Goal: Task Accomplishment & Management: Use online tool/utility

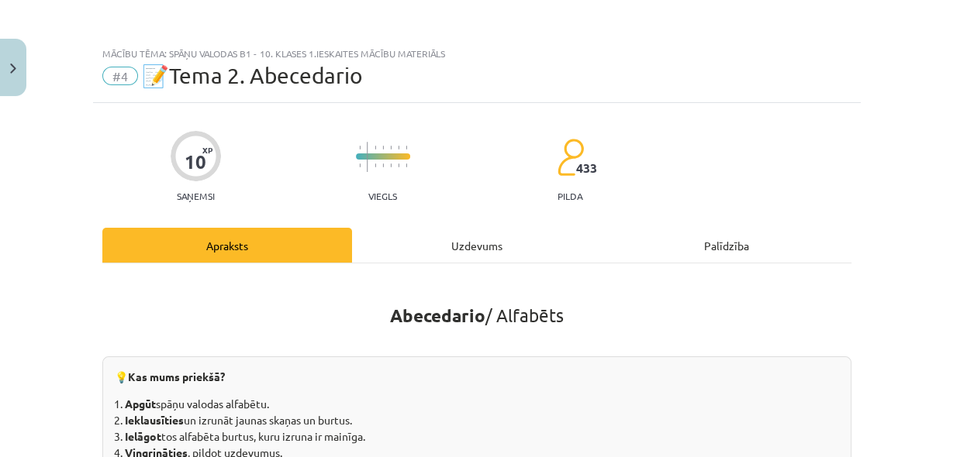
scroll to position [827, 0]
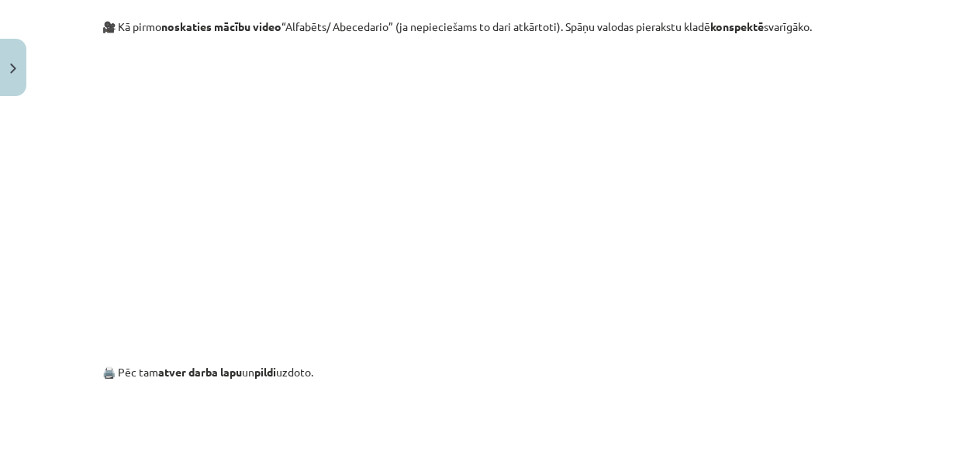
click at [792, 237] on p at bounding box center [476, 185] width 749 height 283
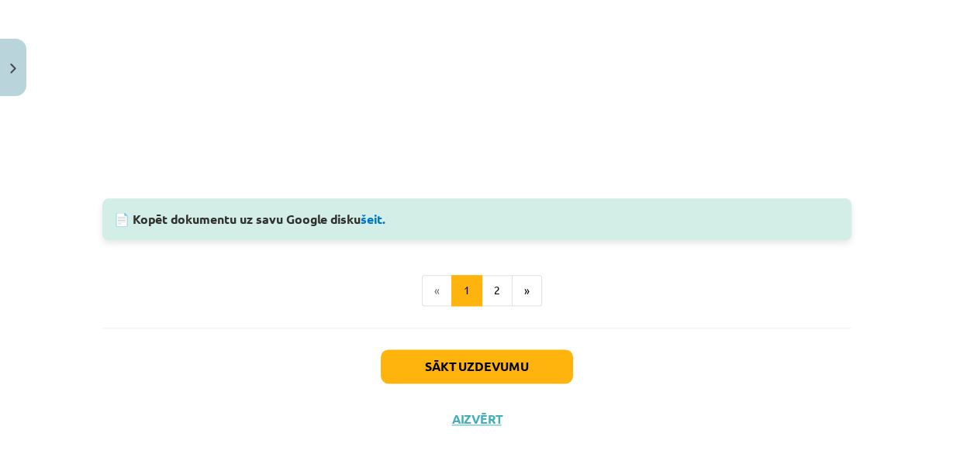
scroll to position [1513, 0]
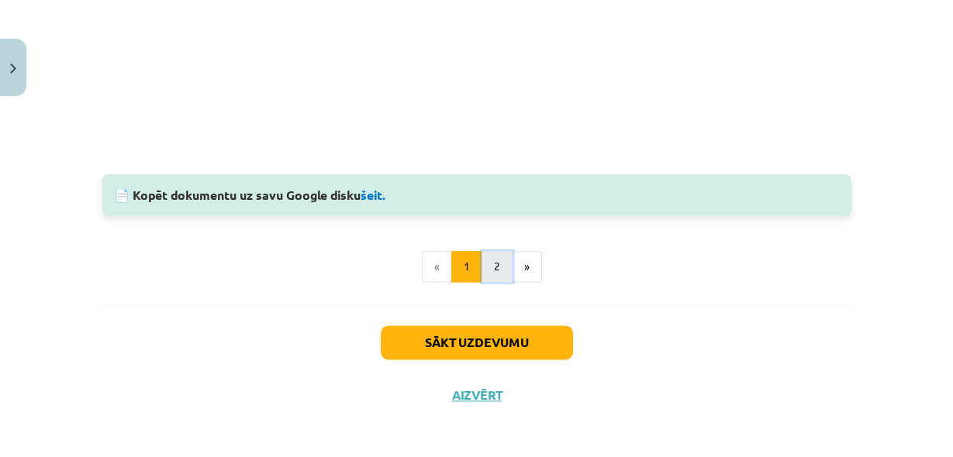
click at [489, 266] on button "2" at bounding box center [496, 266] width 31 height 31
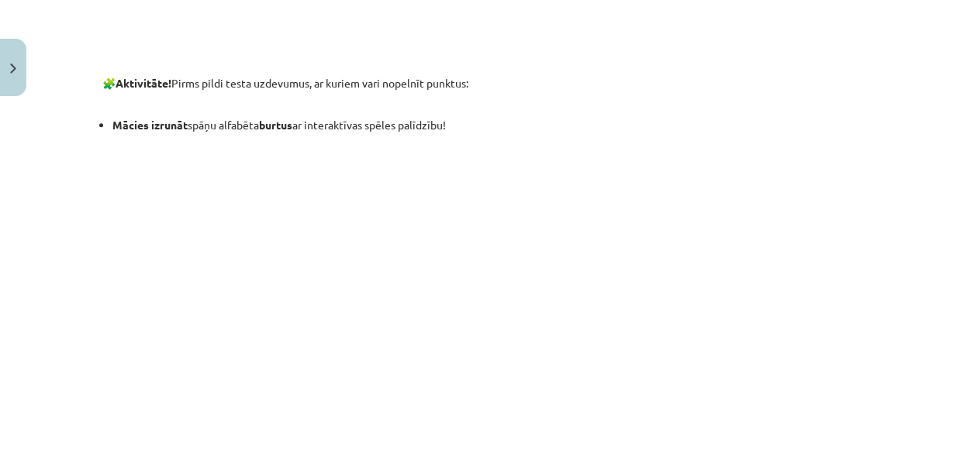
scroll to position [718, 0]
click at [805, 317] on p at bounding box center [476, 313] width 749 height 347
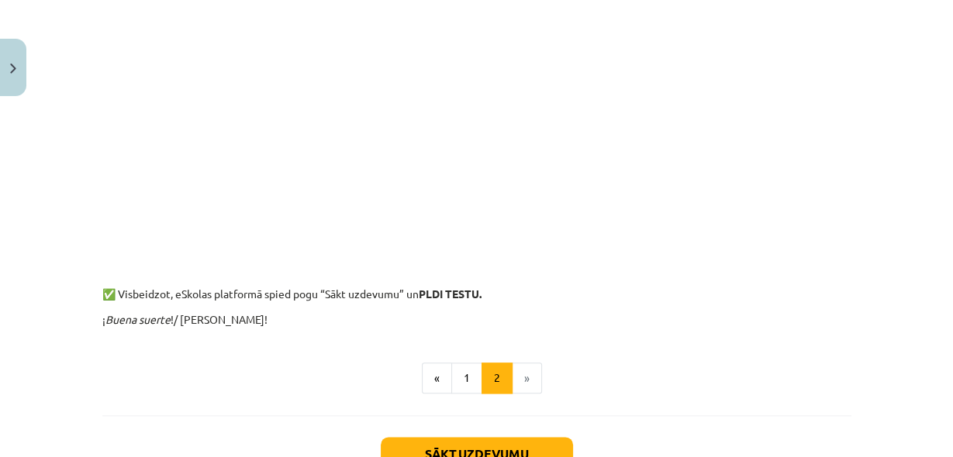
scroll to position [1379, 0]
click at [551, 451] on button "Sākt uzdevumu" at bounding box center [477, 454] width 192 height 34
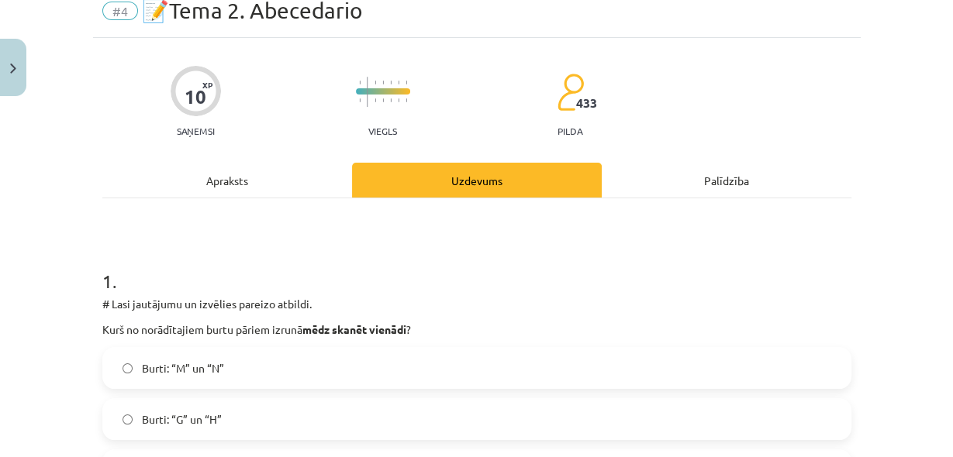
scroll to position [80, 0]
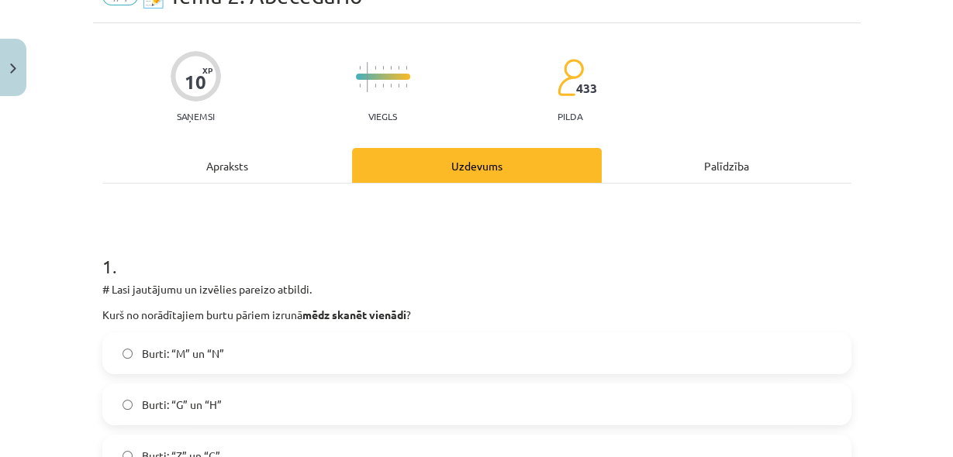
drag, startPoint x: 804, startPoint y: 53, endPoint x: 820, endPoint y: 0, distance: 55.7
click at [804, 48] on div "10 XP Saņemsi Viegls 433 pilda" at bounding box center [476, 82] width 749 height 80
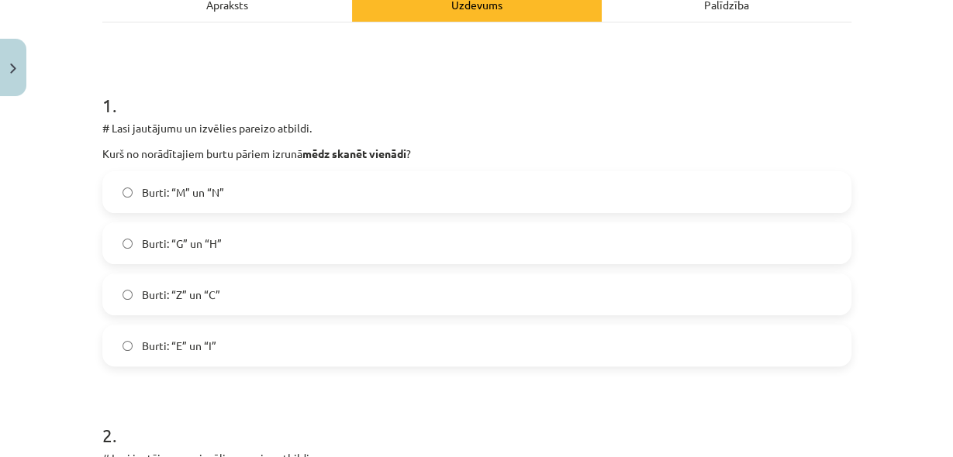
scroll to position [245, 0]
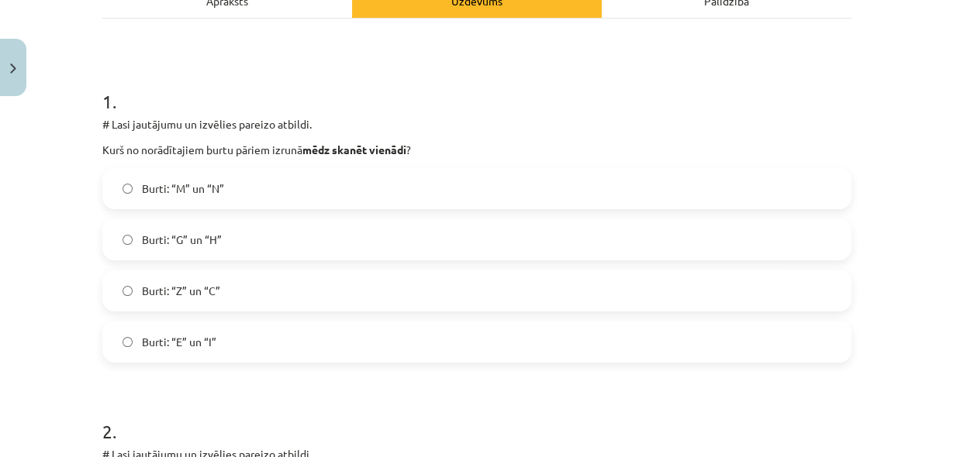
click at [569, 234] on label "Burti: “G” un “H”" at bounding box center [477, 239] width 746 height 39
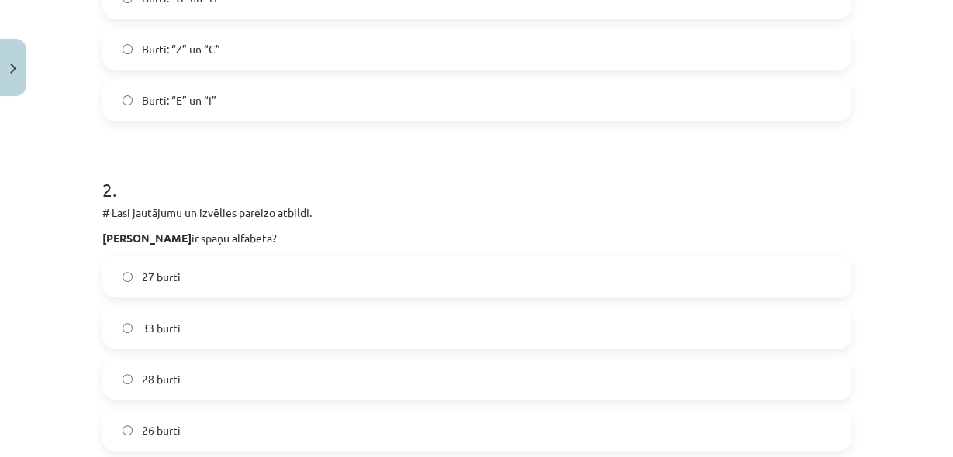
scroll to position [534, 0]
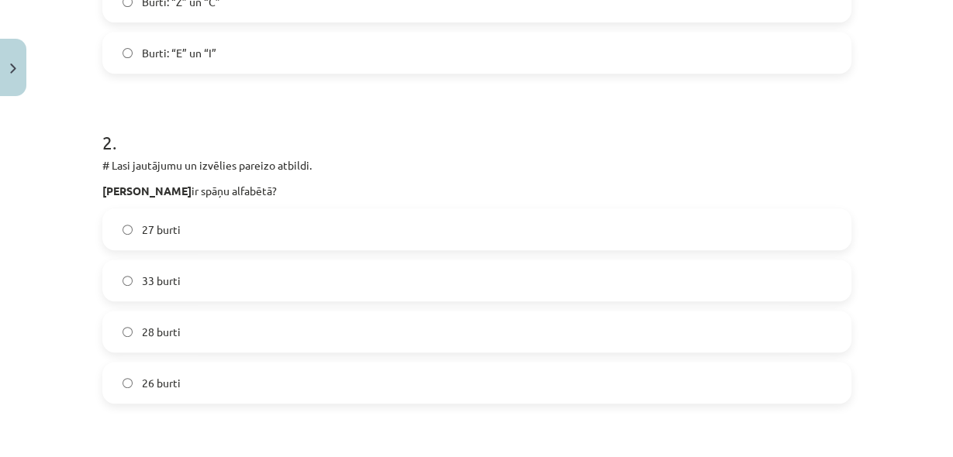
click at [179, 220] on label "27 burti" at bounding box center [477, 229] width 746 height 39
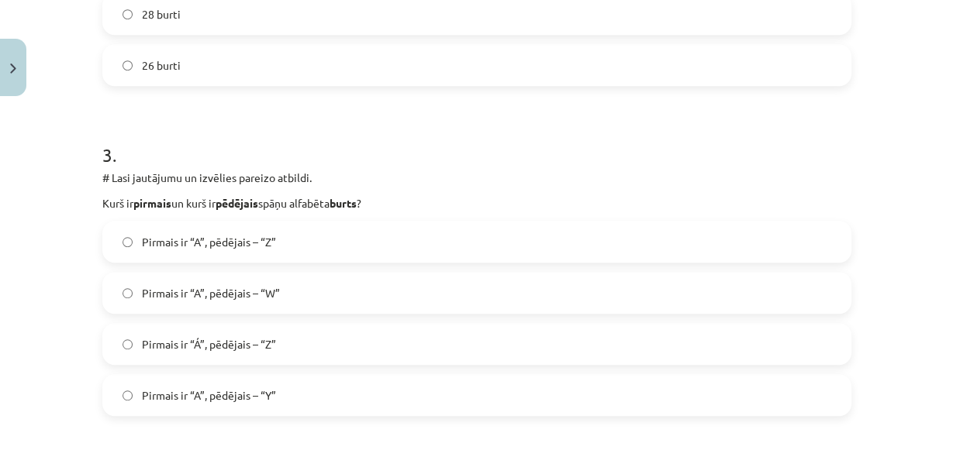
scroll to position [865, 0]
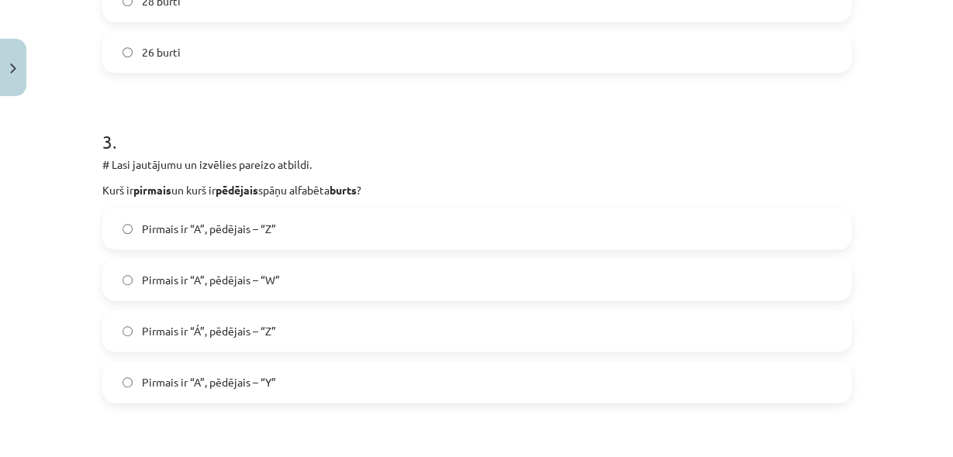
click at [261, 235] on span "Pirmais ir “A”, pēdējais – “Z”" at bounding box center [209, 229] width 134 height 16
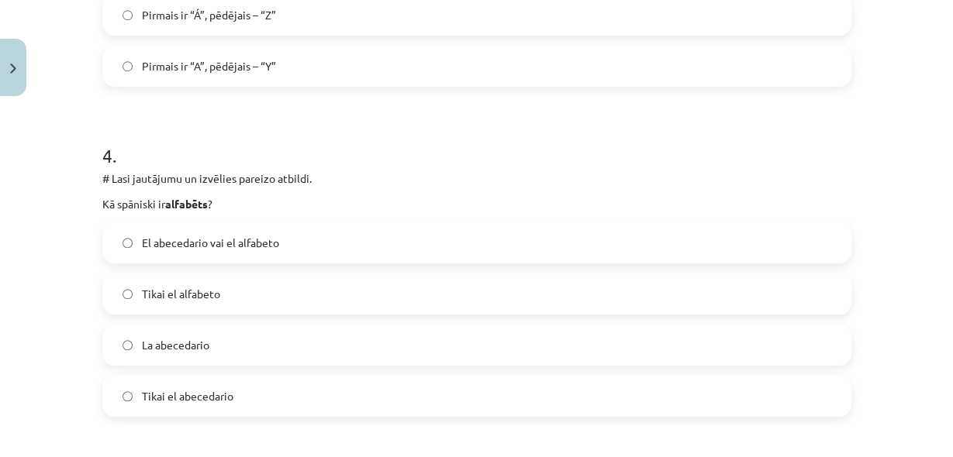
scroll to position [1196, 0]
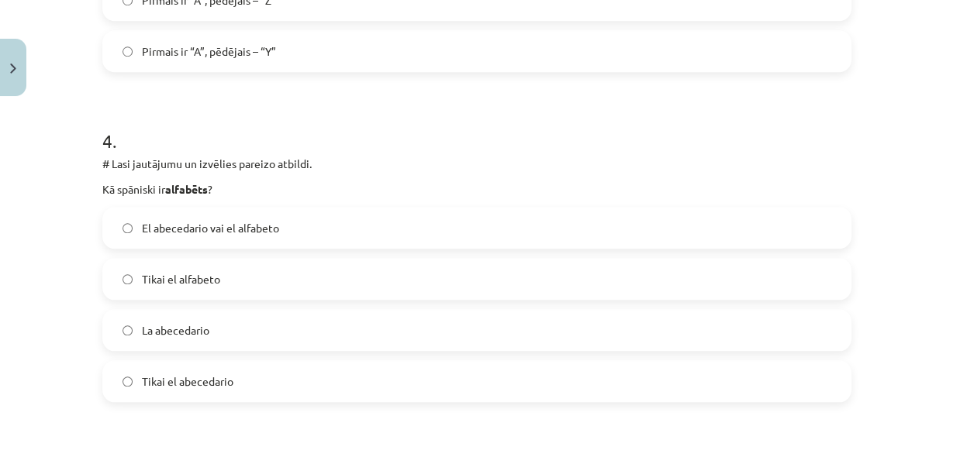
click at [231, 227] on span "El abecedario vai el alfabeto" at bounding box center [210, 228] width 137 height 16
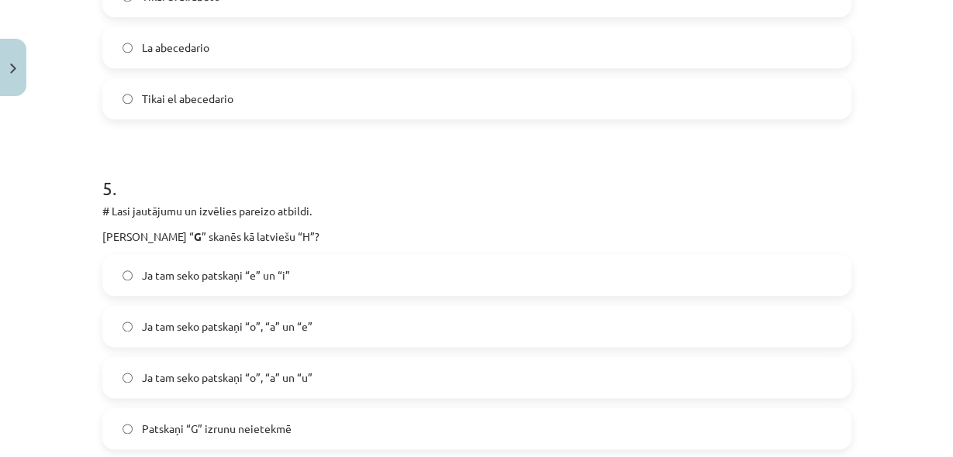
scroll to position [1486, 0]
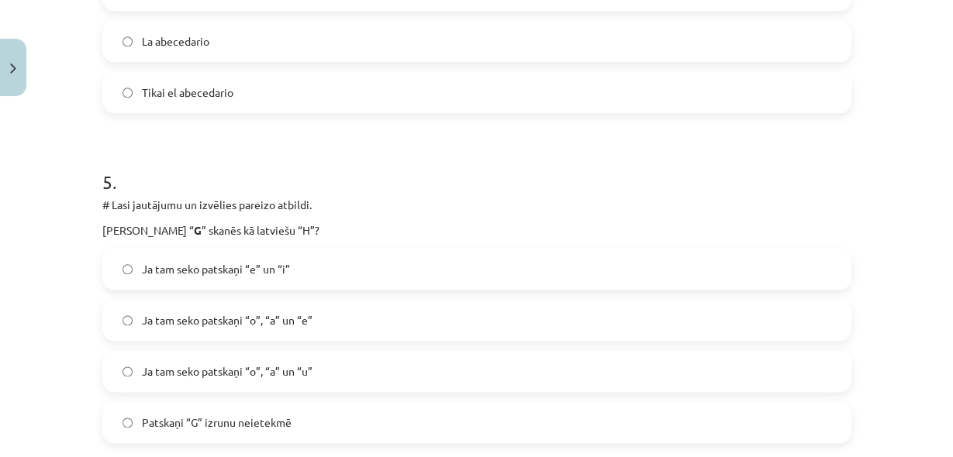
click at [271, 267] on span "Ja tam seko patskaņi “e” un “i”" at bounding box center [216, 269] width 148 height 16
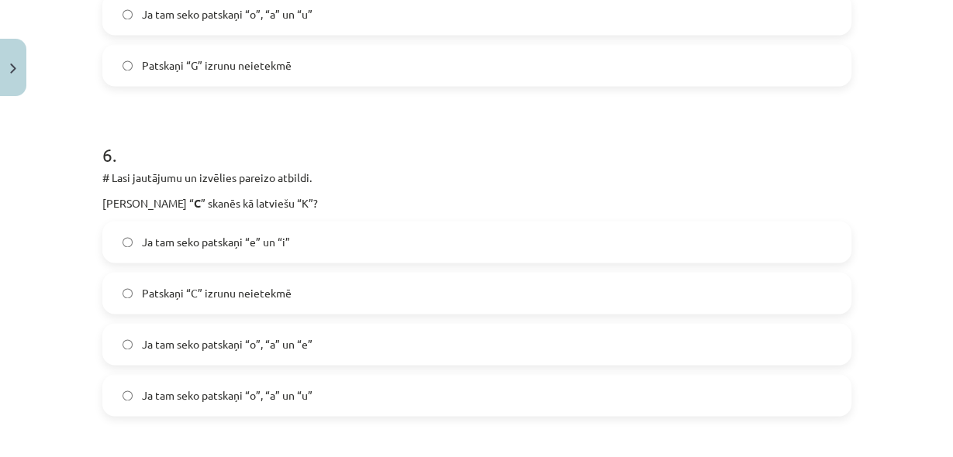
scroll to position [1858, 0]
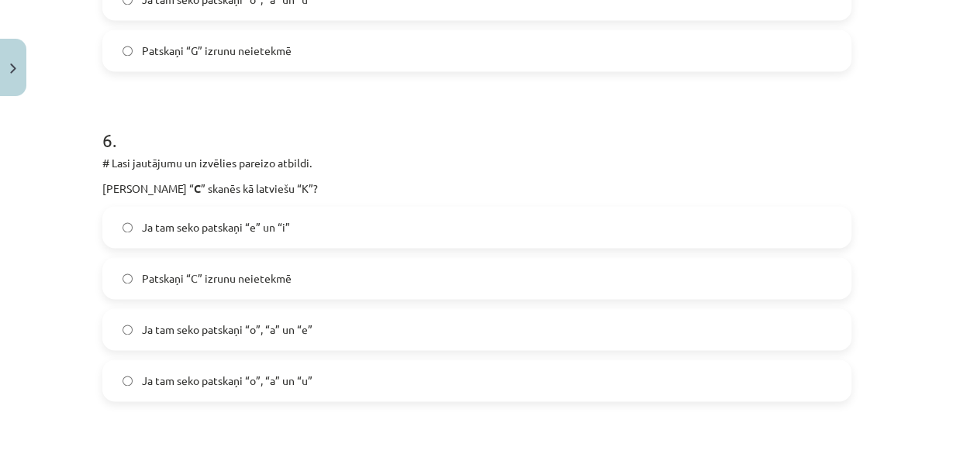
click at [294, 333] on span "Ja tam seko patskaņi “o”, “a” un “e”" at bounding box center [227, 330] width 171 height 16
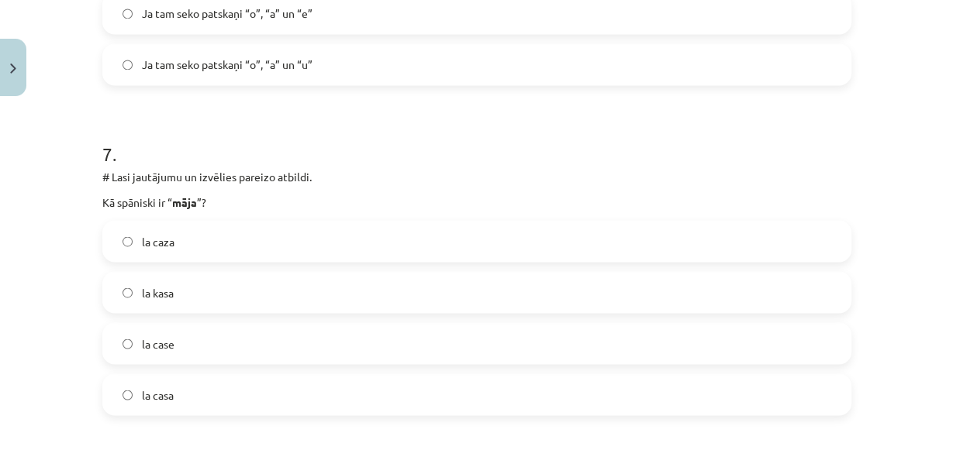
scroll to position [2189, 0]
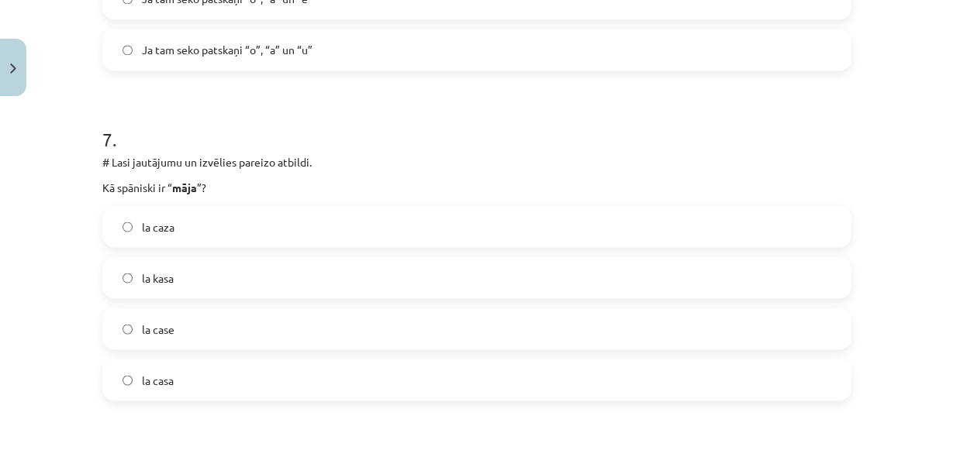
click at [208, 383] on label "la casa" at bounding box center [477, 380] width 746 height 39
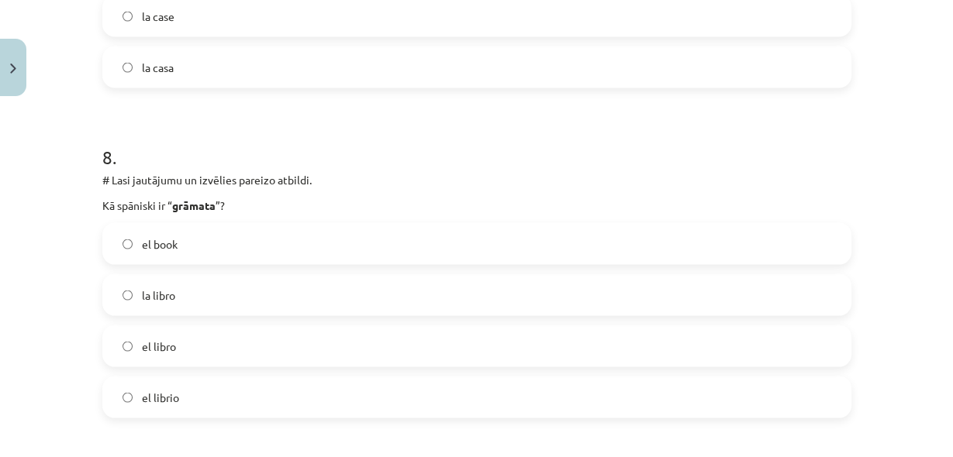
scroll to position [2519, 0]
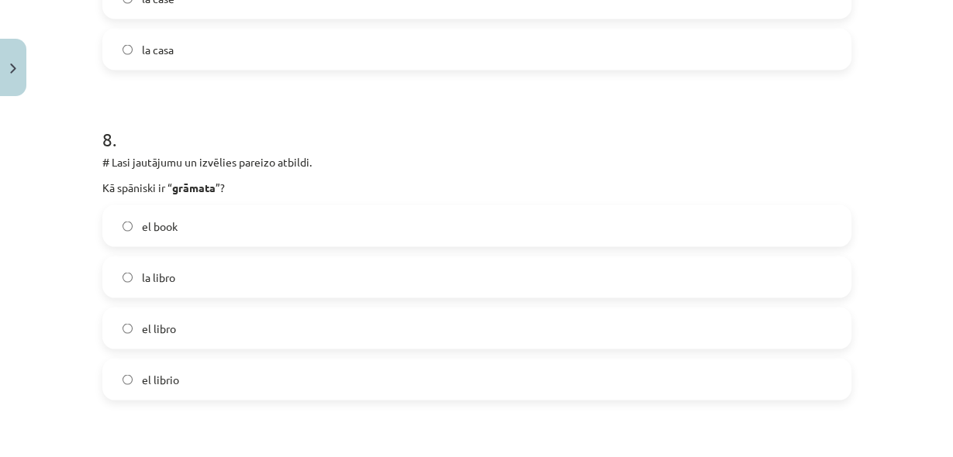
click at [200, 323] on label "el libro" at bounding box center [477, 328] width 746 height 39
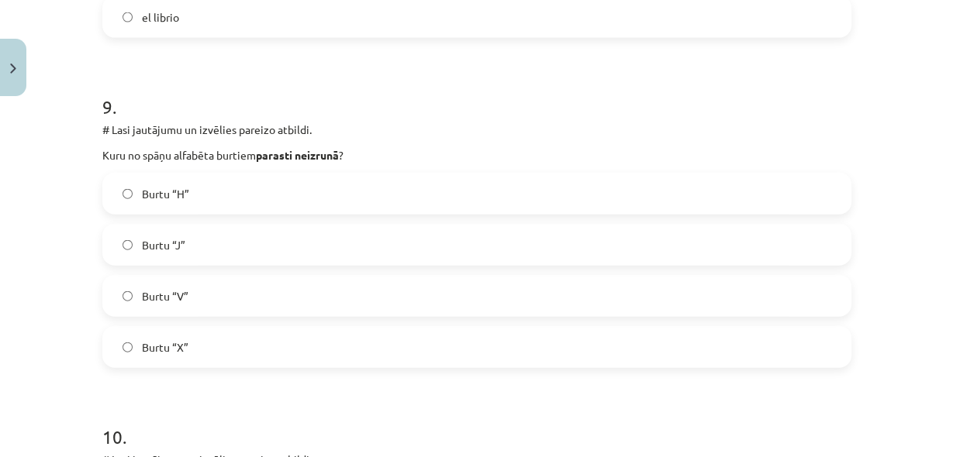
scroll to position [2891, 0]
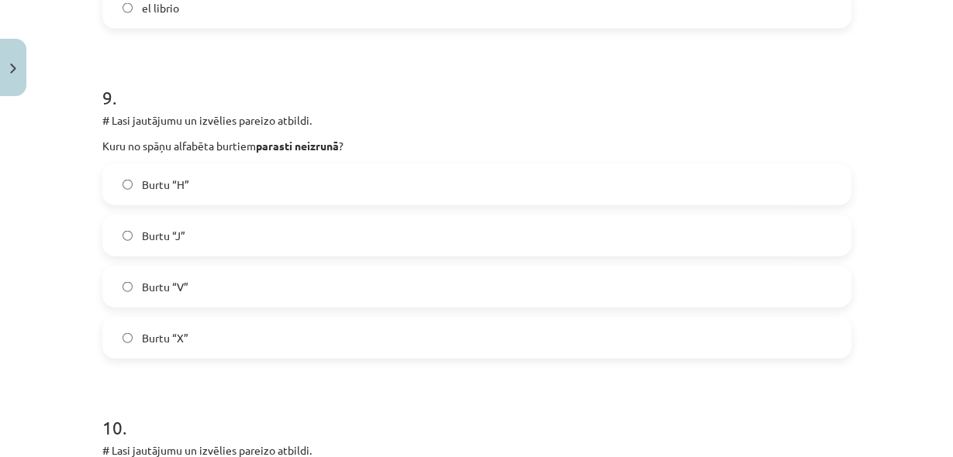
click at [264, 343] on label "Burtu “X”" at bounding box center [477, 338] width 746 height 39
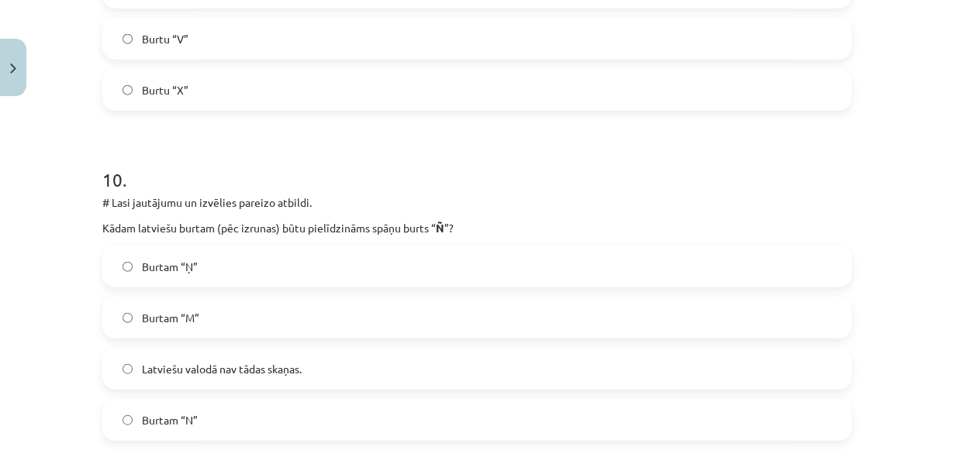
scroll to position [3139, 0]
click at [254, 281] on label "Burtam “Ņ”" at bounding box center [477, 266] width 746 height 39
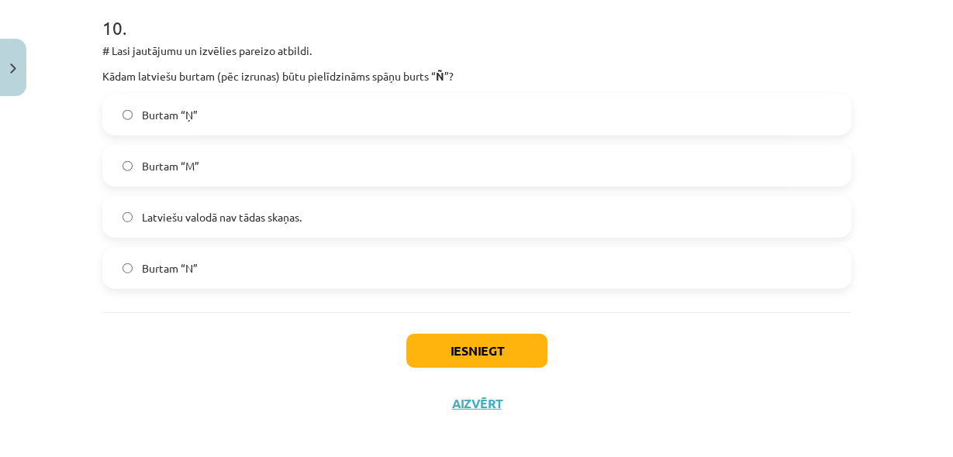
scroll to position [3301, 0]
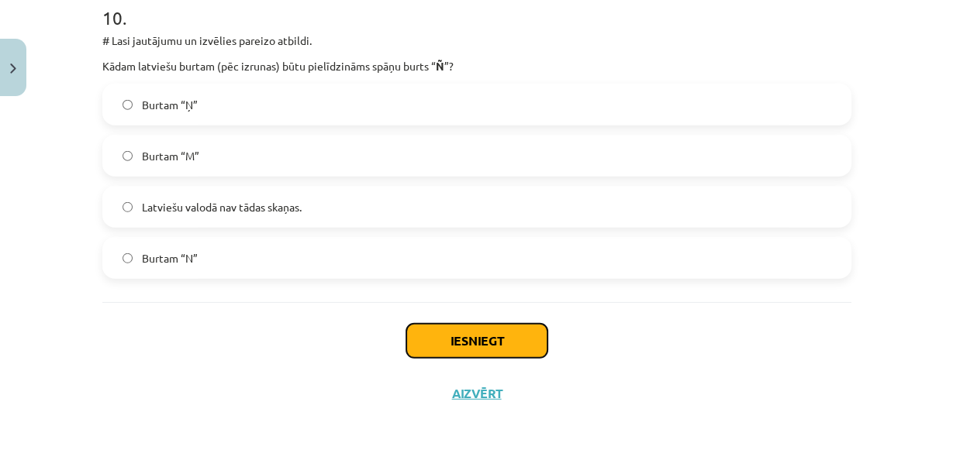
click at [502, 336] on button "Iesniegt" at bounding box center [476, 341] width 141 height 34
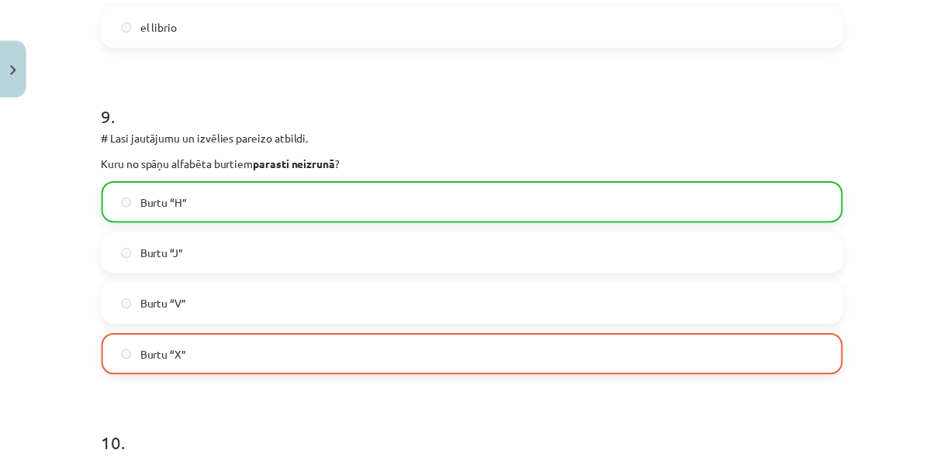
scroll to position [3350, 0]
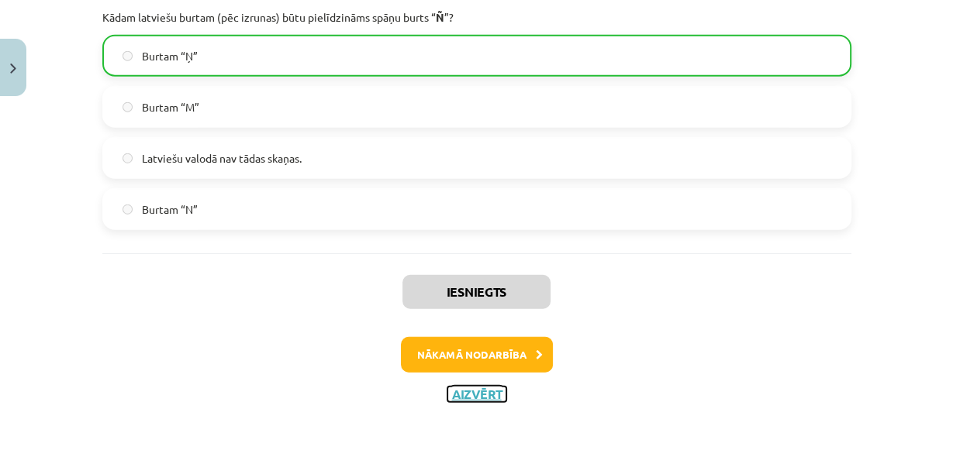
click at [459, 396] on button "Aizvērt" at bounding box center [476, 395] width 59 height 16
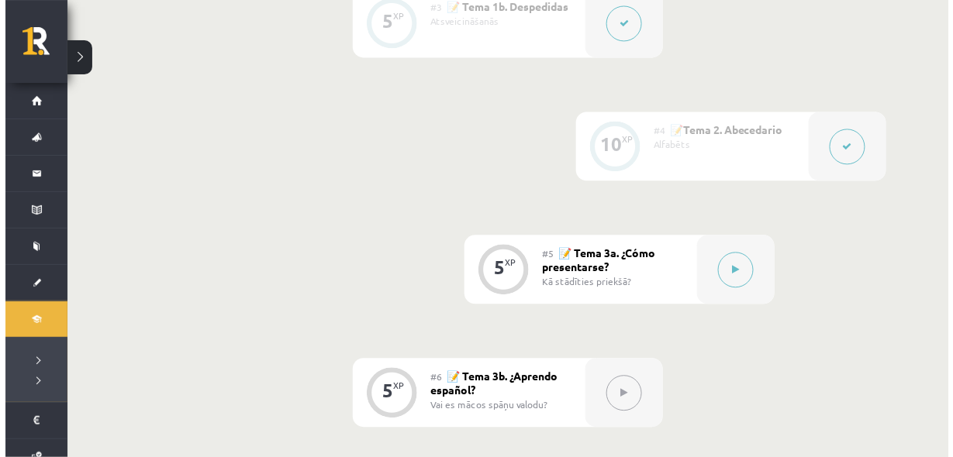
scroll to position [785, 0]
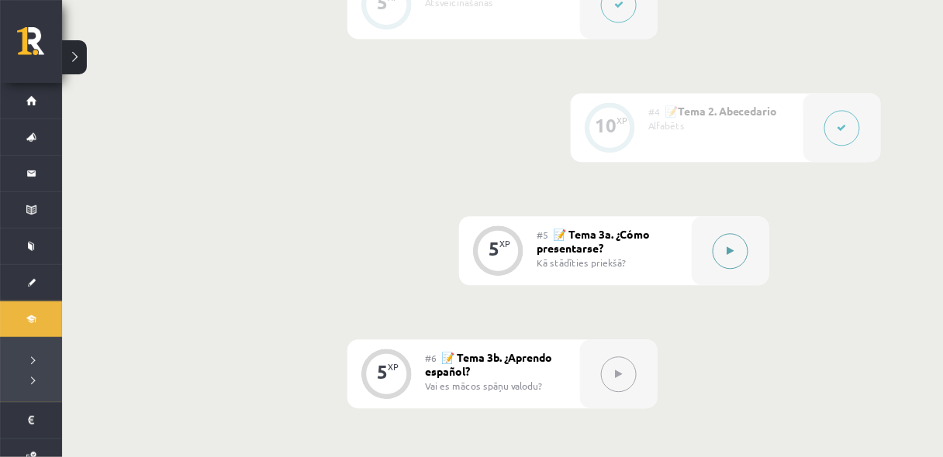
click at [740, 251] on button at bounding box center [731, 251] width 36 height 36
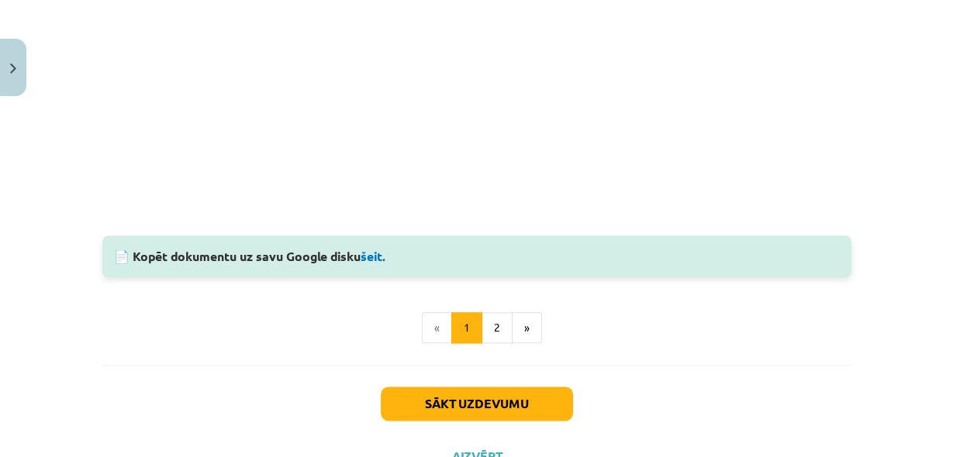
scroll to position [1487, 0]
